Goal: Task Accomplishment & Management: Manage account settings

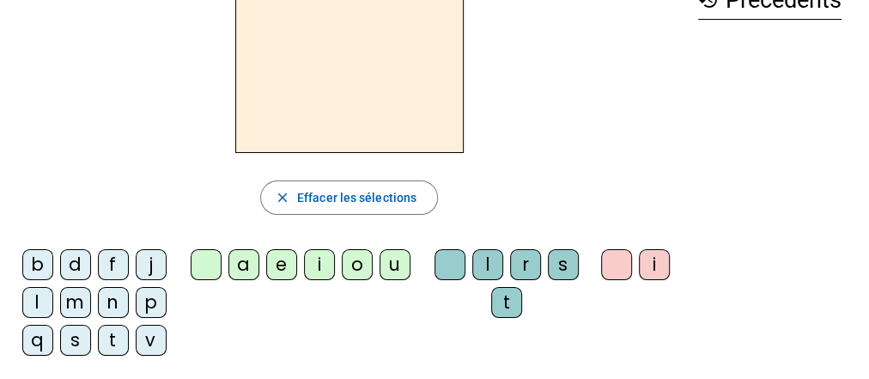
scroll to position [113, 0]
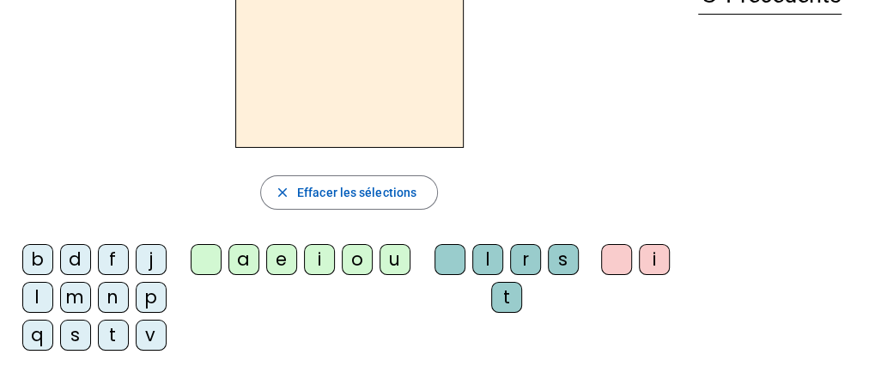
click at [114, 289] on div "n" at bounding box center [113, 297] width 31 height 31
click at [359, 263] on div "o" at bounding box center [357, 259] width 31 height 31
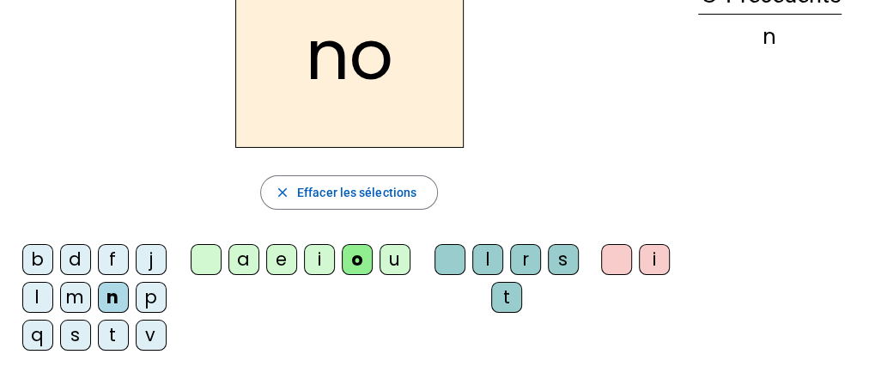
click at [503, 294] on div "t" at bounding box center [506, 297] width 31 height 31
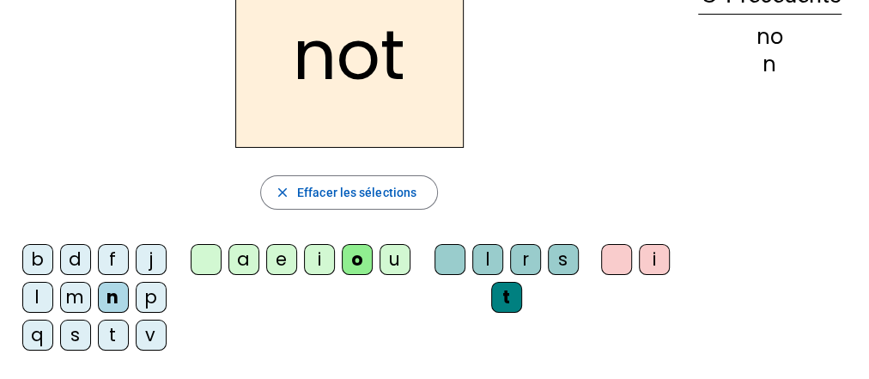
scroll to position [0, 0]
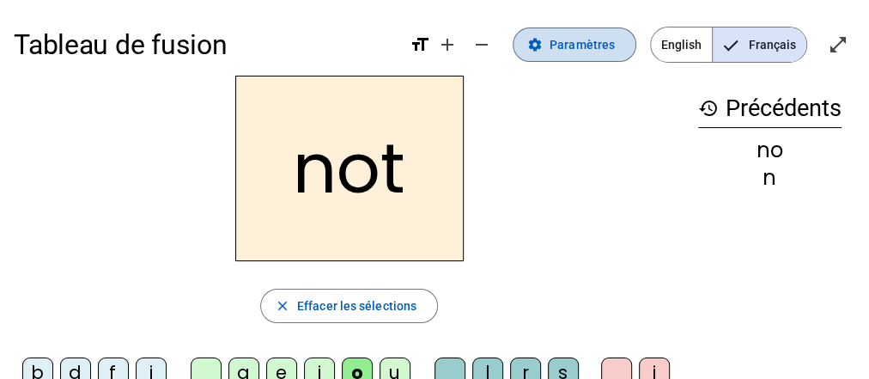
click at [600, 46] on span "Paramètres" at bounding box center [582, 44] width 65 height 21
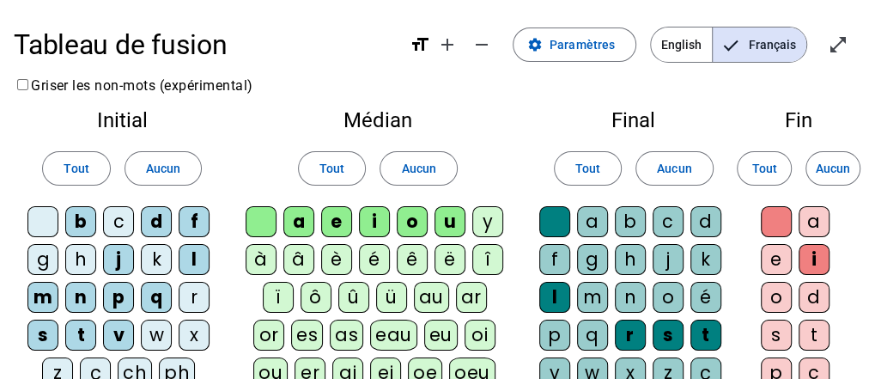
click at [772, 256] on div "e" at bounding box center [776, 259] width 31 height 31
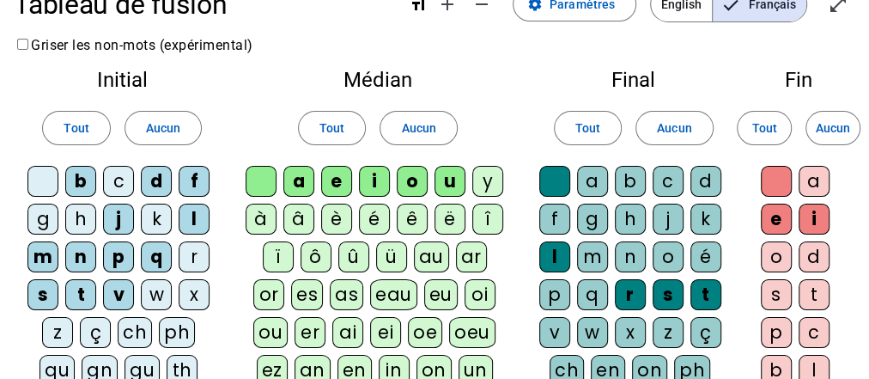
click at [710, 172] on div "d" at bounding box center [706, 181] width 31 height 31
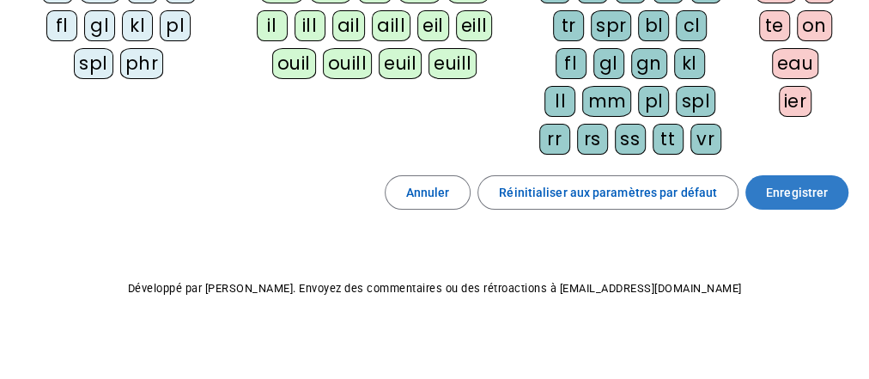
click at [807, 172] on span at bounding box center [797, 192] width 103 height 41
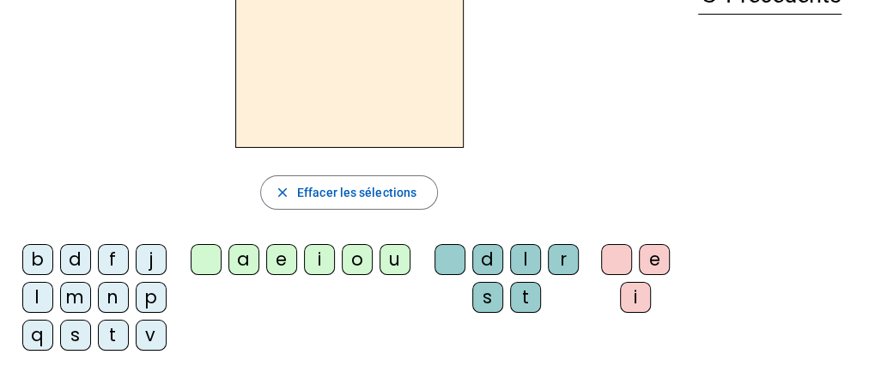
scroll to position [114, 0]
click at [112, 288] on div "n" at bounding box center [113, 296] width 31 height 31
click at [348, 253] on div "o" at bounding box center [357, 258] width 31 height 31
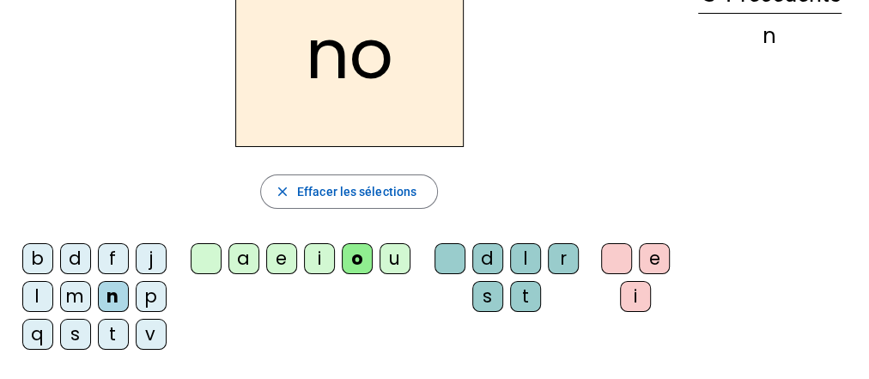
click at [533, 289] on div "t" at bounding box center [525, 296] width 31 height 31
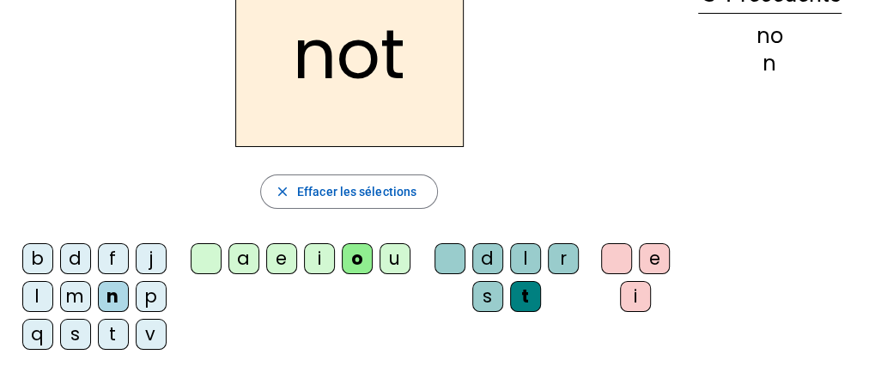
click at [651, 265] on div "e" at bounding box center [654, 258] width 31 height 31
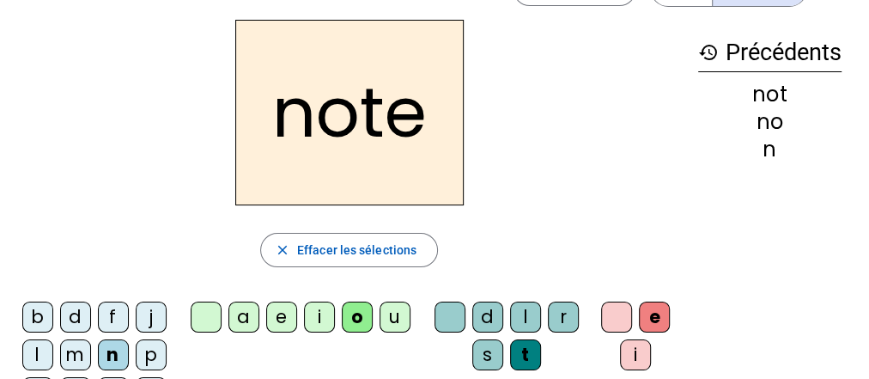
scroll to position [80, 0]
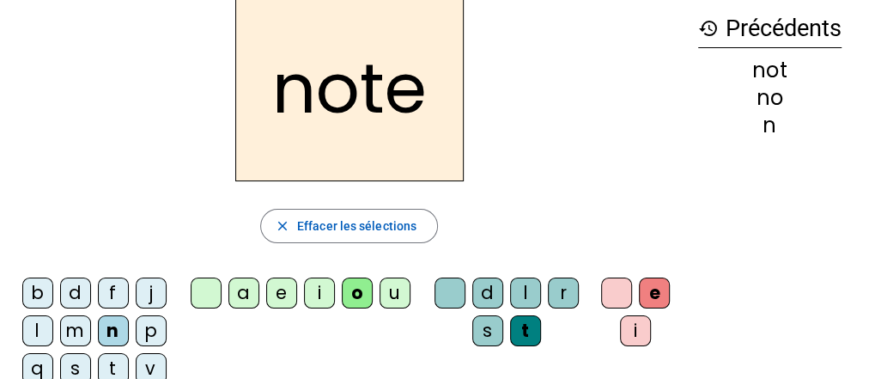
click at [150, 362] on div "v" at bounding box center [151, 368] width 31 height 31
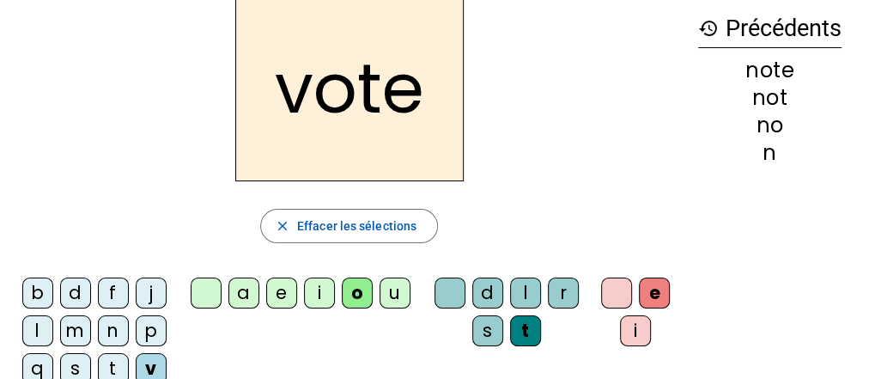
scroll to position [65, 0]
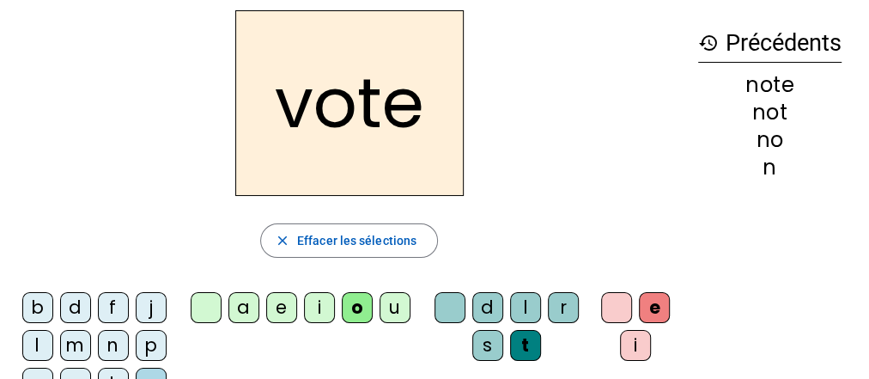
click at [323, 302] on div "i" at bounding box center [319, 307] width 31 height 31
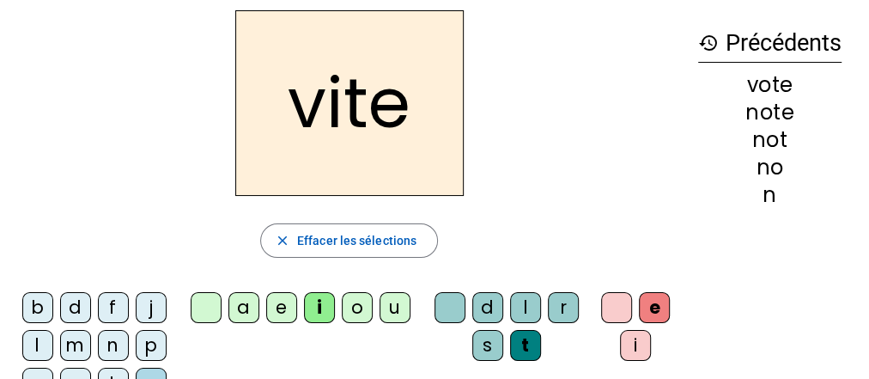
click at [493, 302] on div "d" at bounding box center [487, 307] width 31 height 31
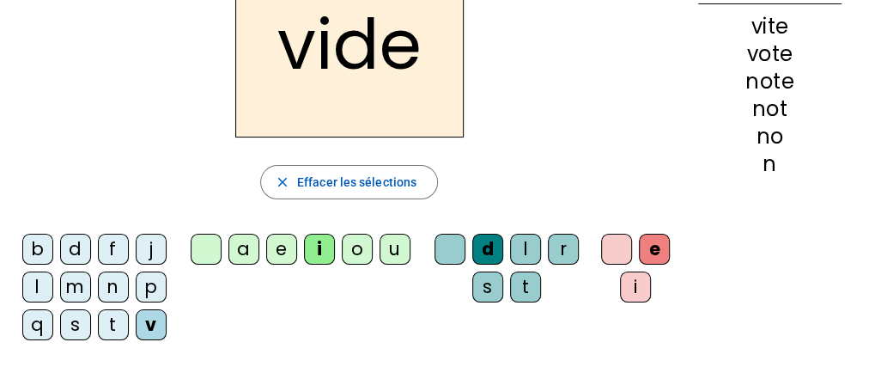
scroll to position [134, 0]
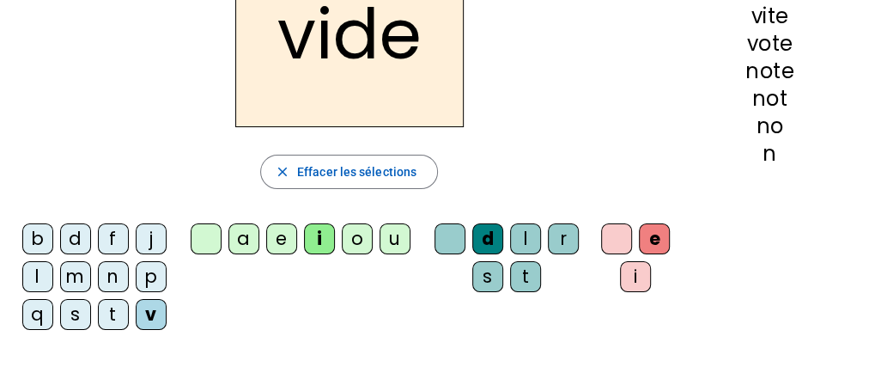
click at [114, 280] on div "n" at bounding box center [113, 276] width 31 height 31
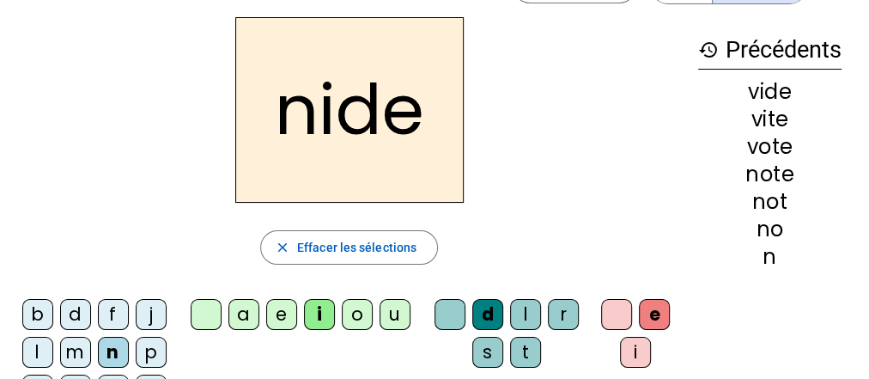
scroll to position [0, 0]
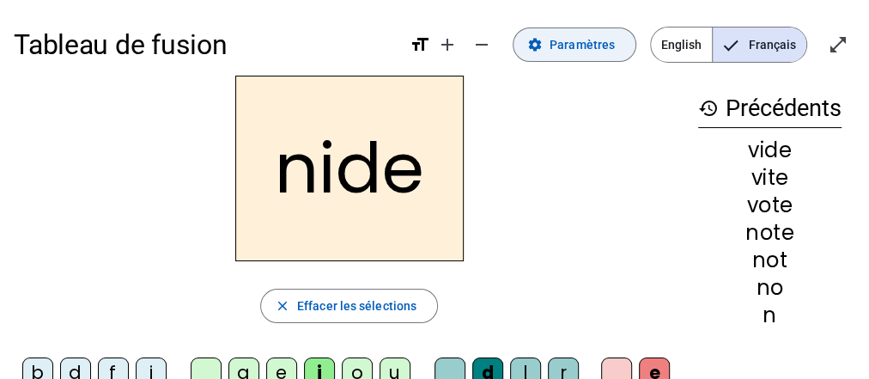
click at [581, 44] on span "Paramètres" at bounding box center [582, 44] width 65 height 21
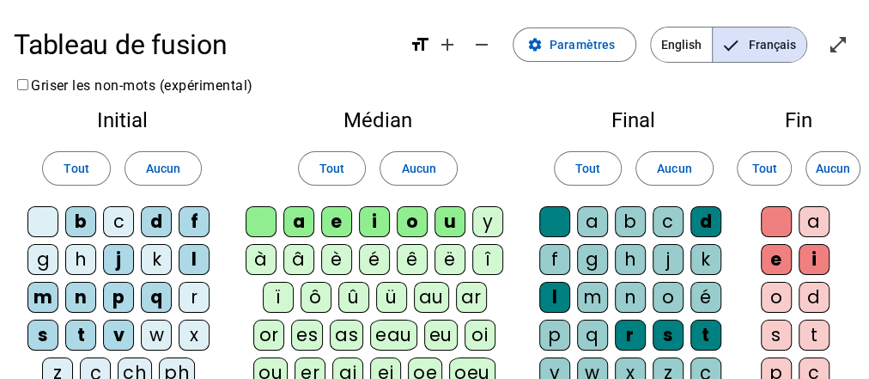
click at [200, 295] on div "r" at bounding box center [194, 297] width 31 height 31
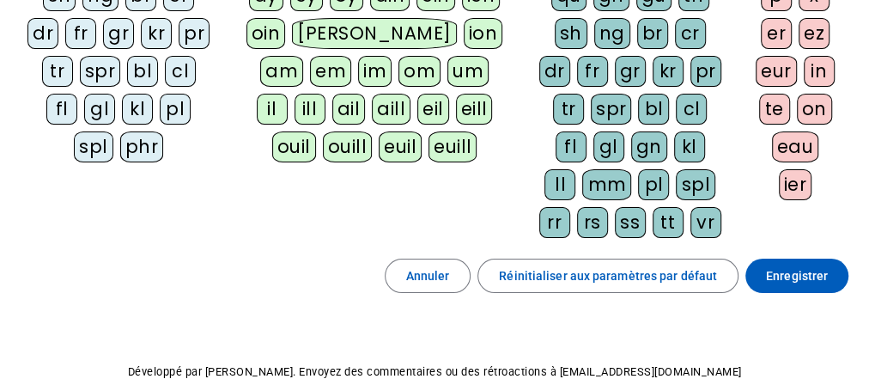
scroll to position [536, 0]
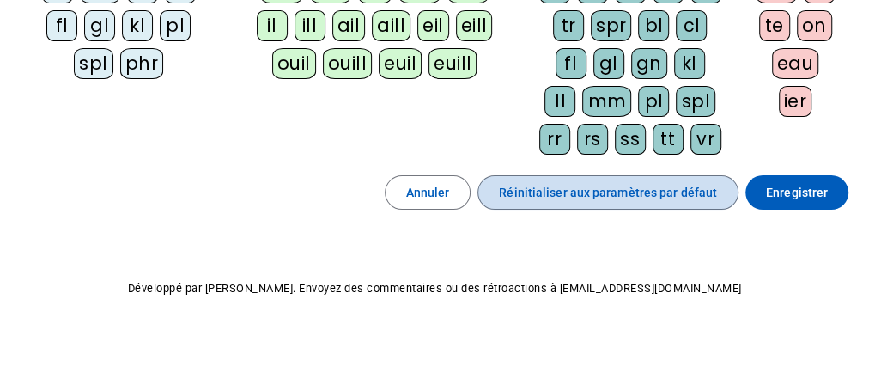
click at [664, 182] on span "Réinitialiser aux paramètres par défaut" at bounding box center [608, 192] width 218 height 21
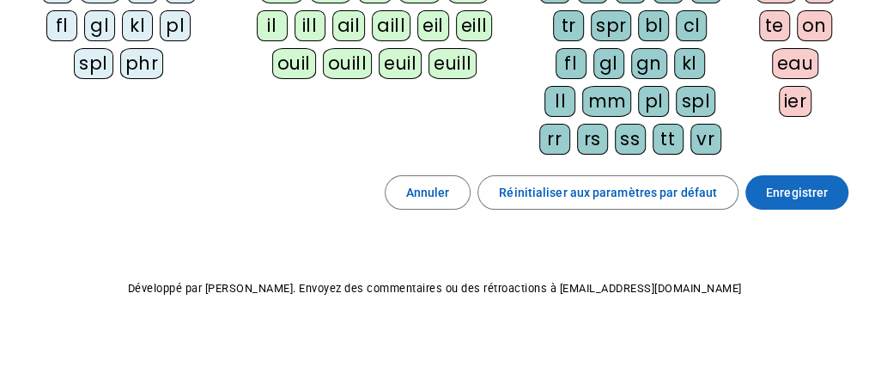
click at [823, 182] on span "Enregistrer" at bounding box center [797, 192] width 62 height 21
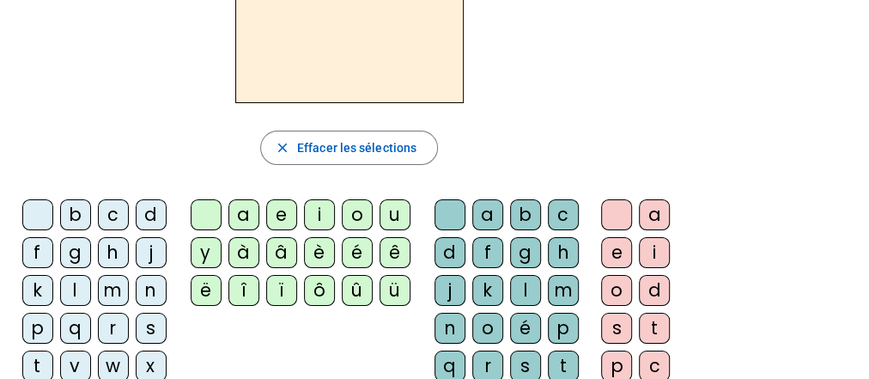
scroll to position [159, 0]
click at [107, 320] on div "r" at bounding box center [113, 327] width 31 height 31
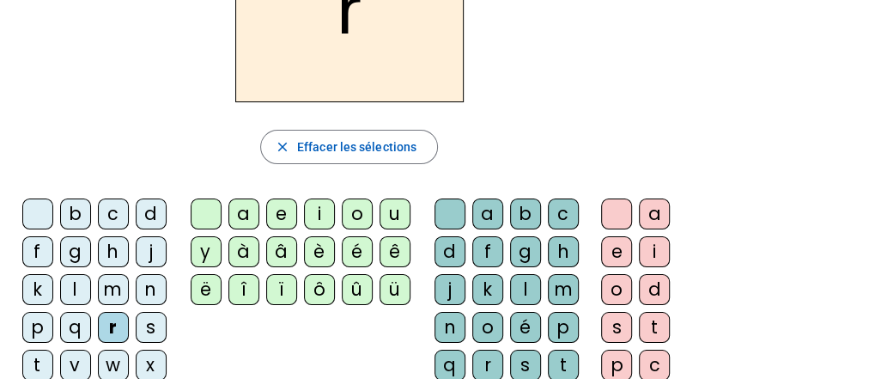
click at [320, 203] on div "i" at bounding box center [319, 213] width 31 height 31
click at [435, 237] on letter-bubble "d" at bounding box center [454, 255] width 38 height 38
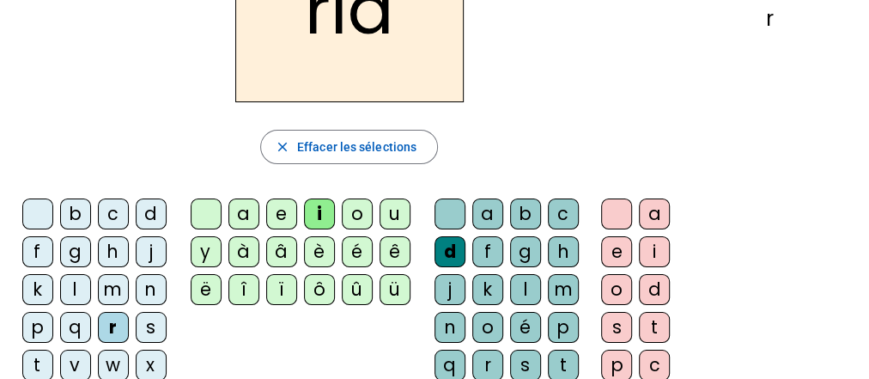
click at [439, 244] on div "d" at bounding box center [450, 251] width 31 height 31
click at [622, 253] on div "e" at bounding box center [616, 251] width 31 height 31
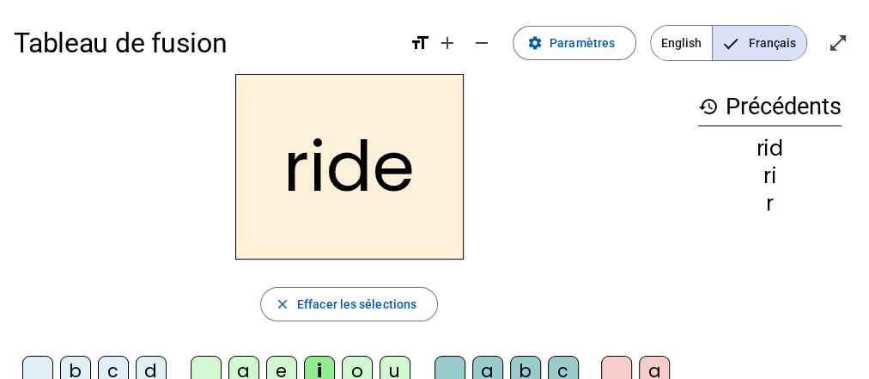
scroll to position [125, 0]
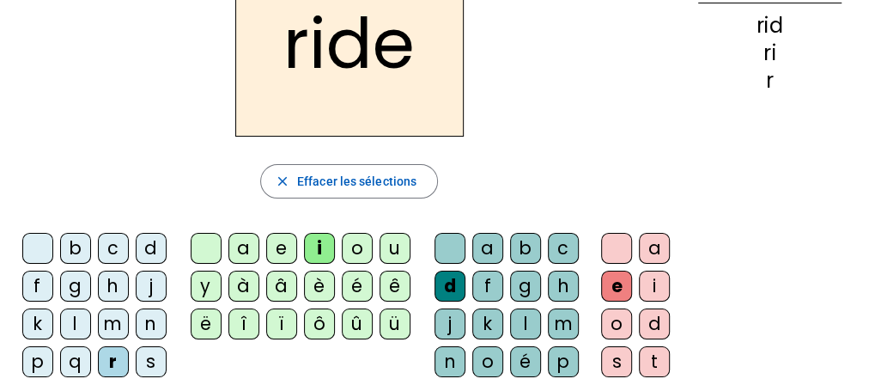
drag, startPoint x: 622, startPoint y: 253, endPoint x: 394, endPoint y: 246, distance: 227.7
click at [394, 246] on div "u" at bounding box center [395, 248] width 31 height 31
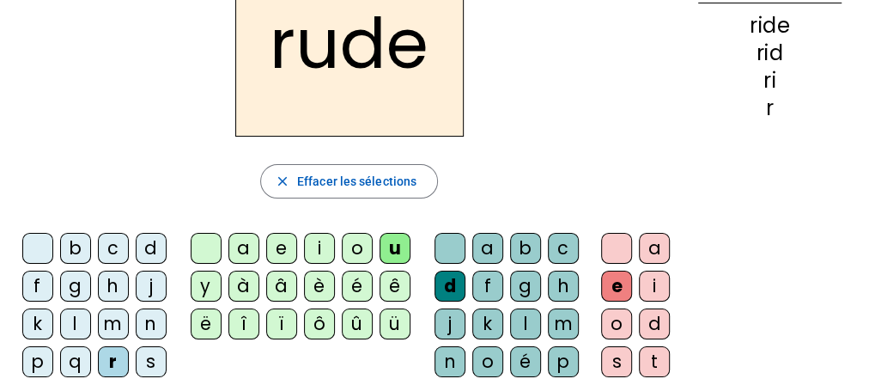
click at [623, 367] on div "s" at bounding box center [616, 361] width 31 height 31
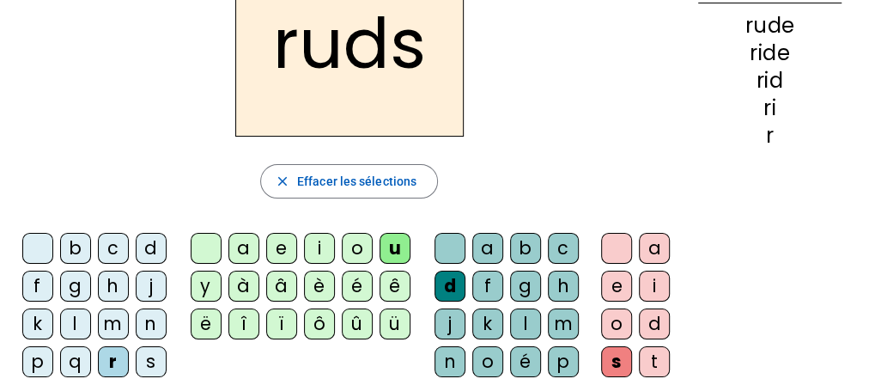
click at [624, 284] on div "e" at bounding box center [616, 286] width 31 height 31
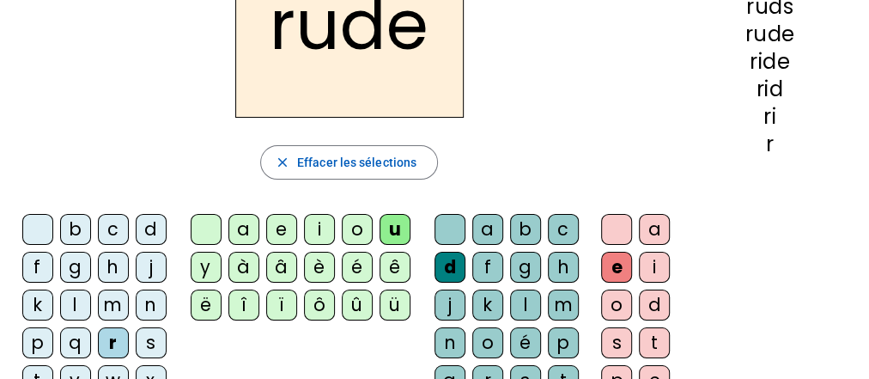
scroll to position [166, 0]
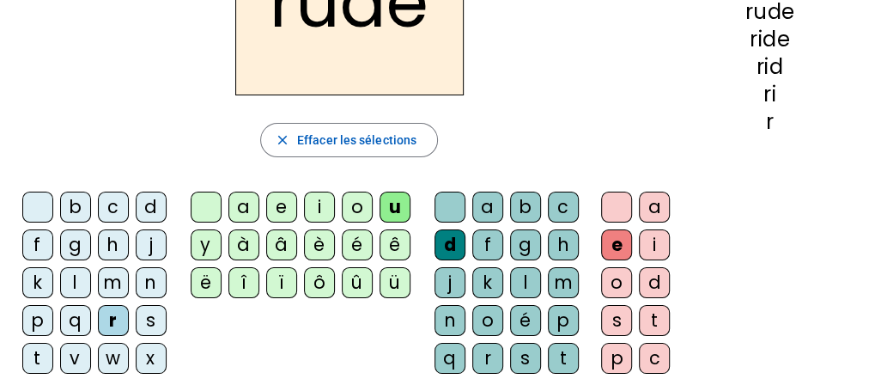
click at [521, 350] on div "s" at bounding box center [525, 358] width 31 height 31
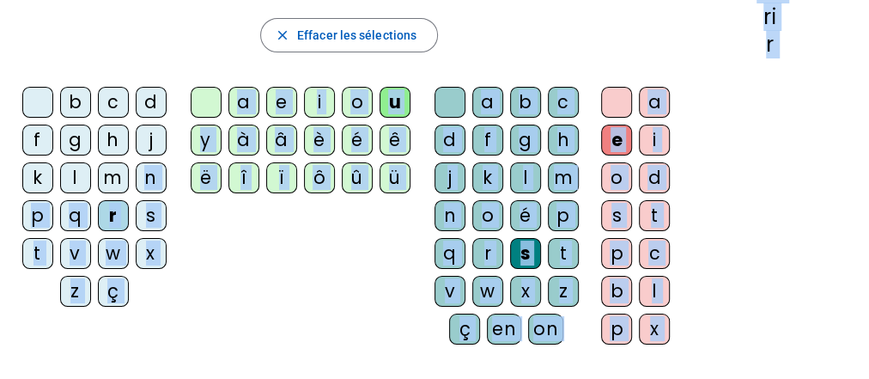
scroll to position [423, 0]
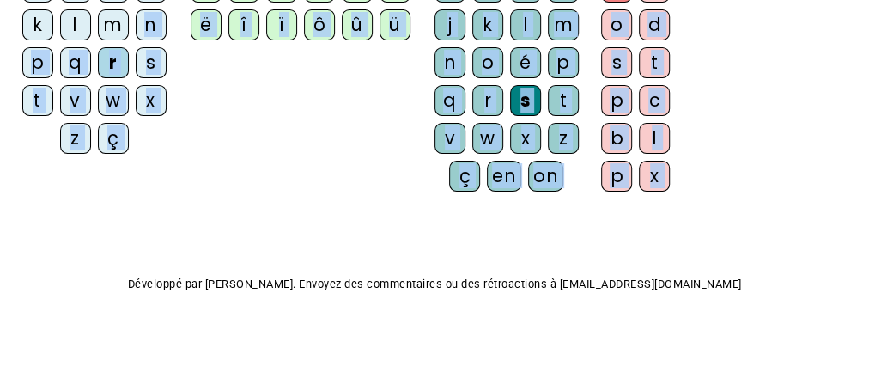
drag, startPoint x: 113, startPoint y: 356, endPoint x: 135, endPoint y: 411, distance: 58.2
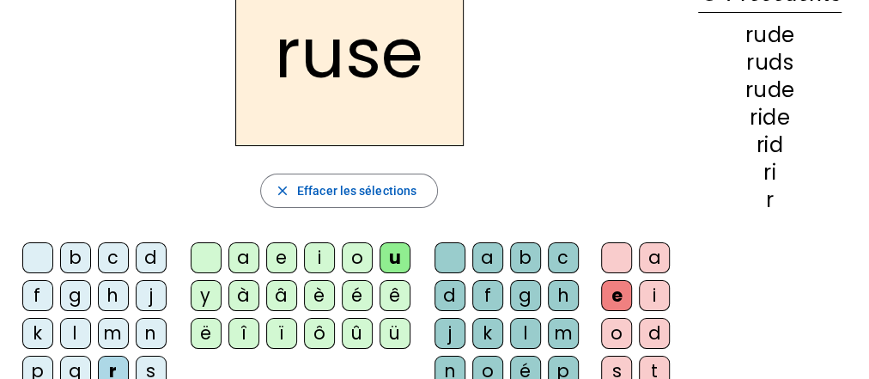
scroll to position [114, 0]
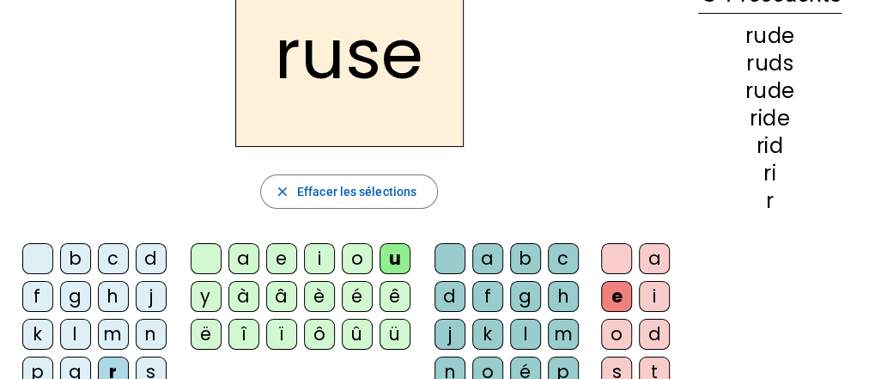
click at [113, 328] on div "m" at bounding box center [113, 334] width 31 height 31
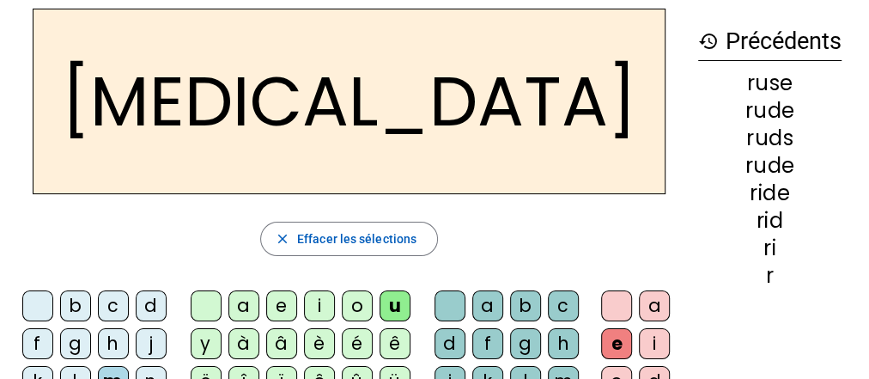
scroll to position [76, 0]
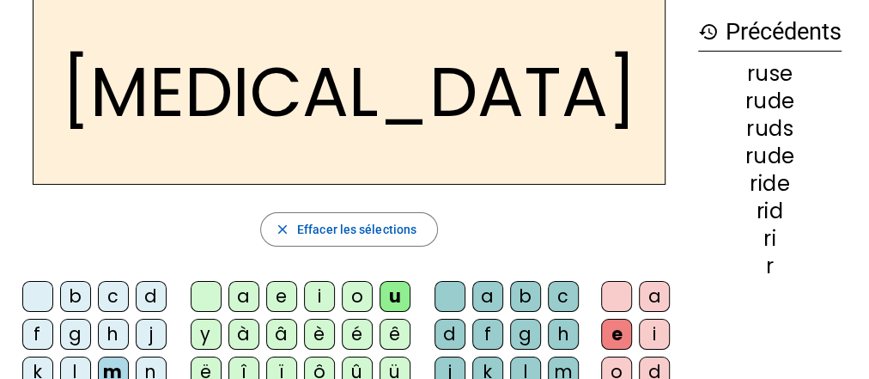
click at [83, 289] on div "b" at bounding box center [75, 296] width 31 height 31
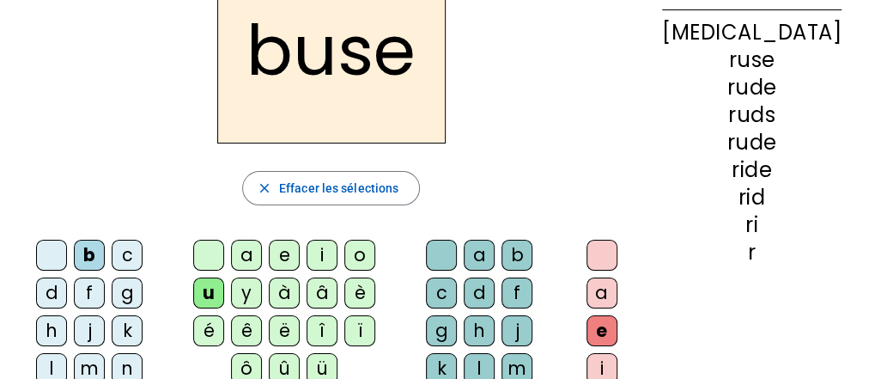
scroll to position [119, 0]
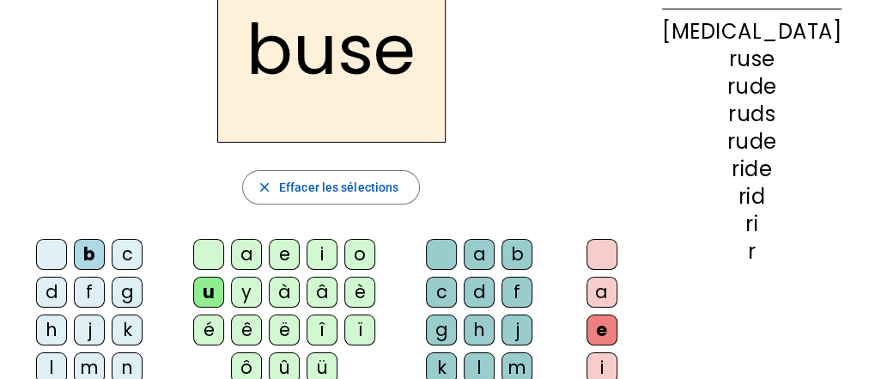
click at [320, 243] on div "i" at bounding box center [322, 254] width 31 height 31
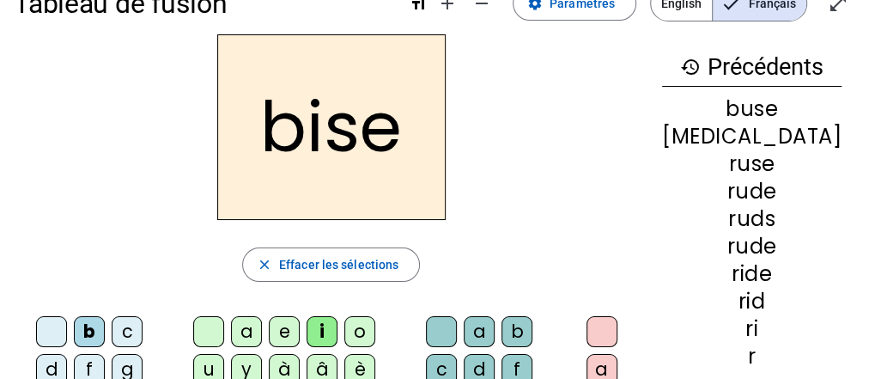
scroll to position [77, 0]
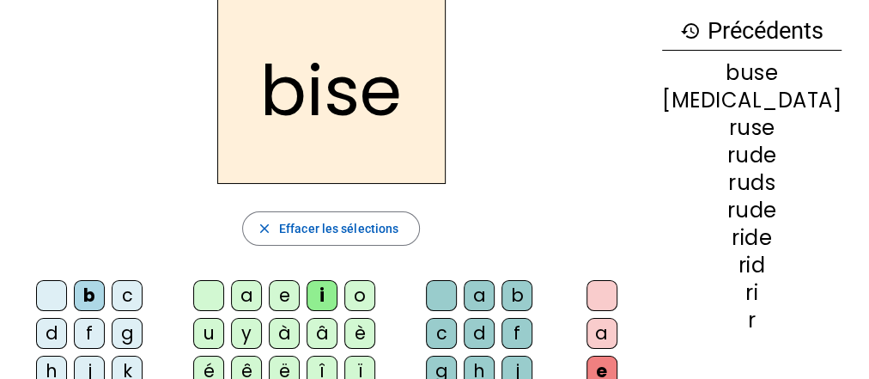
click at [241, 301] on div "a" at bounding box center [246, 295] width 31 height 31
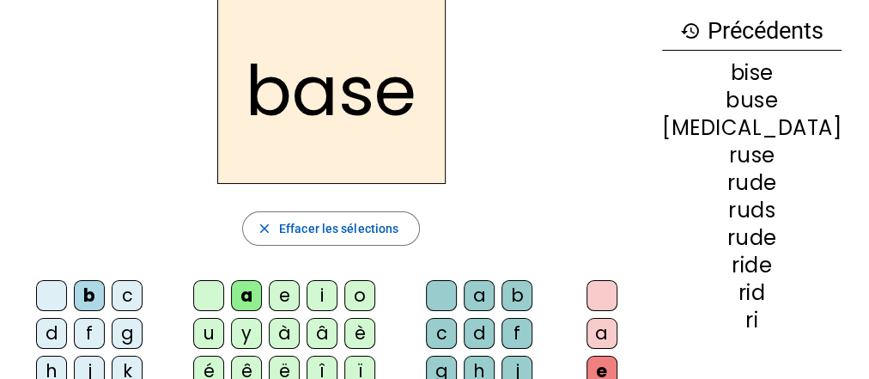
click at [613, 290] on div at bounding box center [602, 295] width 31 height 31
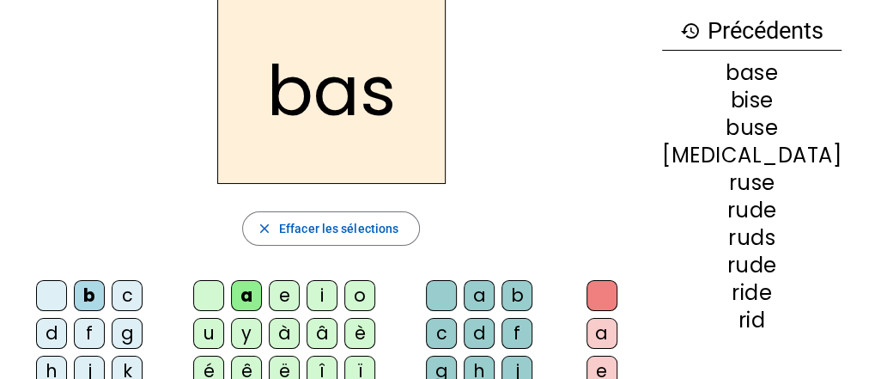
click at [615, 356] on div "e" at bounding box center [602, 371] width 31 height 31
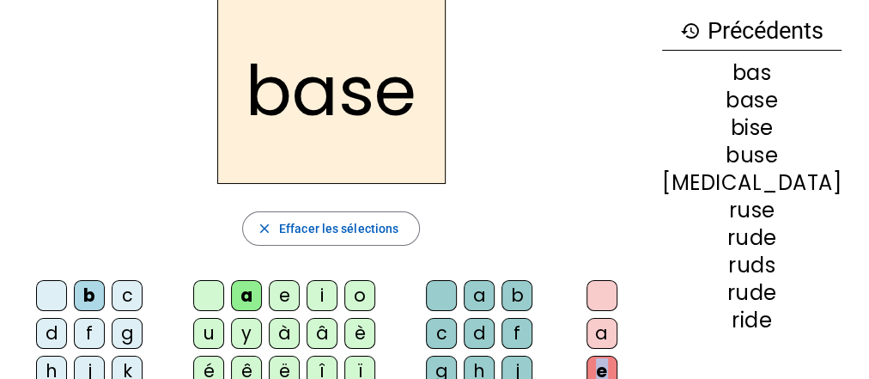
click at [615, 356] on div "e" at bounding box center [602, 371] width 31 height 31
click at [614, 303] on div at bounding box center [602, 295] width 31 height 31
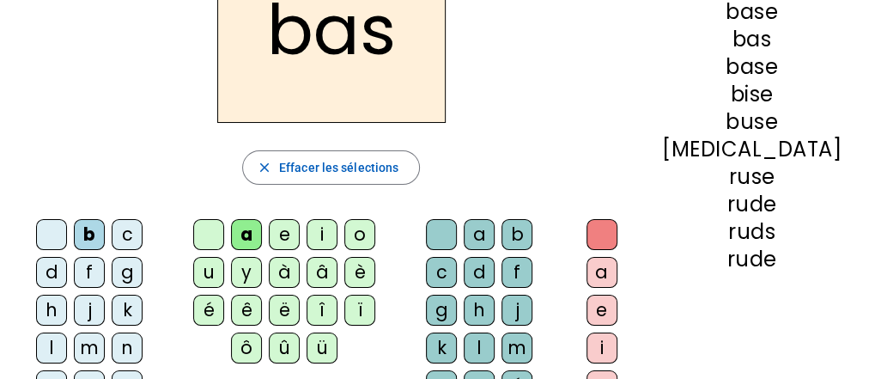
scroll to position [139, 0]
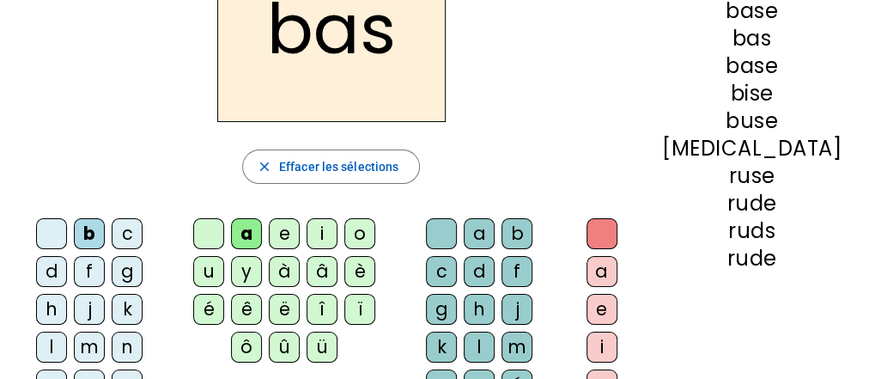
click at [36, 369] on div "p" at bounding box center [51, 384] width 31 height 31
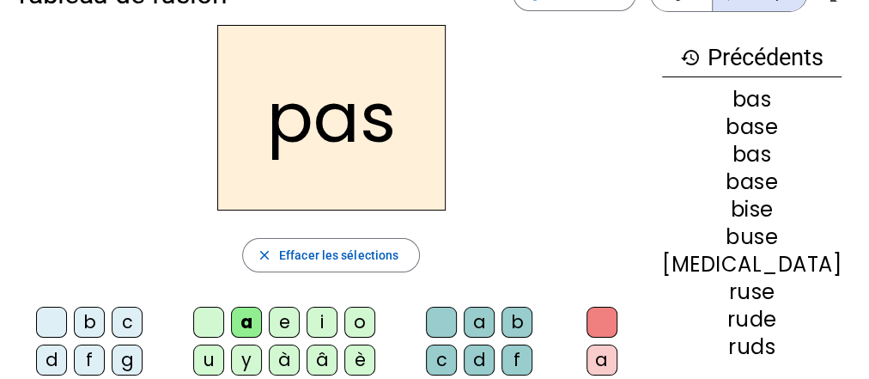
scroll to position [46, 0]
